Goal: Obtain resource: Obtain resource

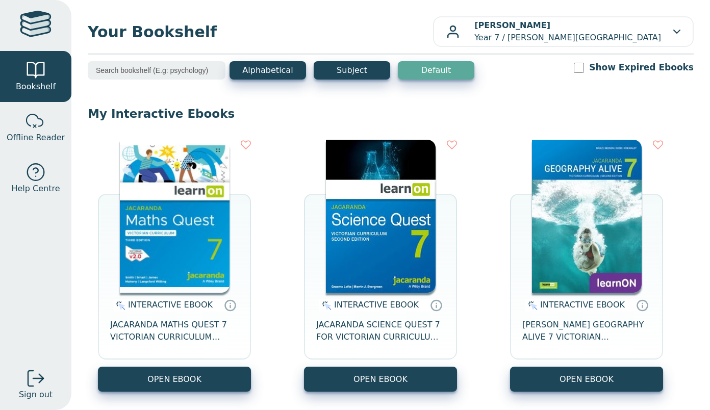
click at [166, 220] on img at bounding box center [175, 216] width 110 height 153
click at [154, 199] on img at bounding box center [175, 216] width 110 height 153
